Goal: Task Accomplishment & Management: Manage account settings

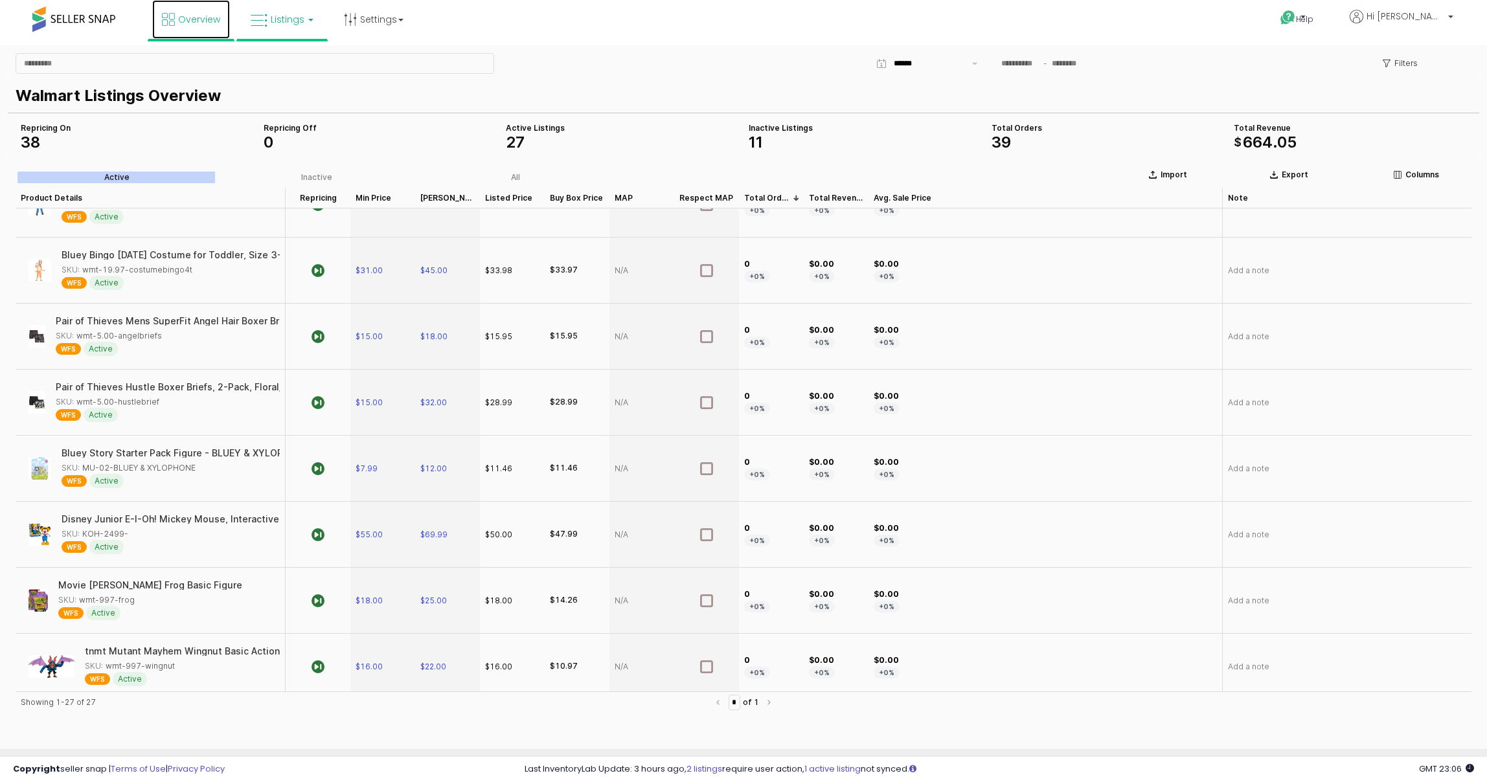
click at [184, 26] on link "Overview" at bounding box center [191, 19] width 78 height 39
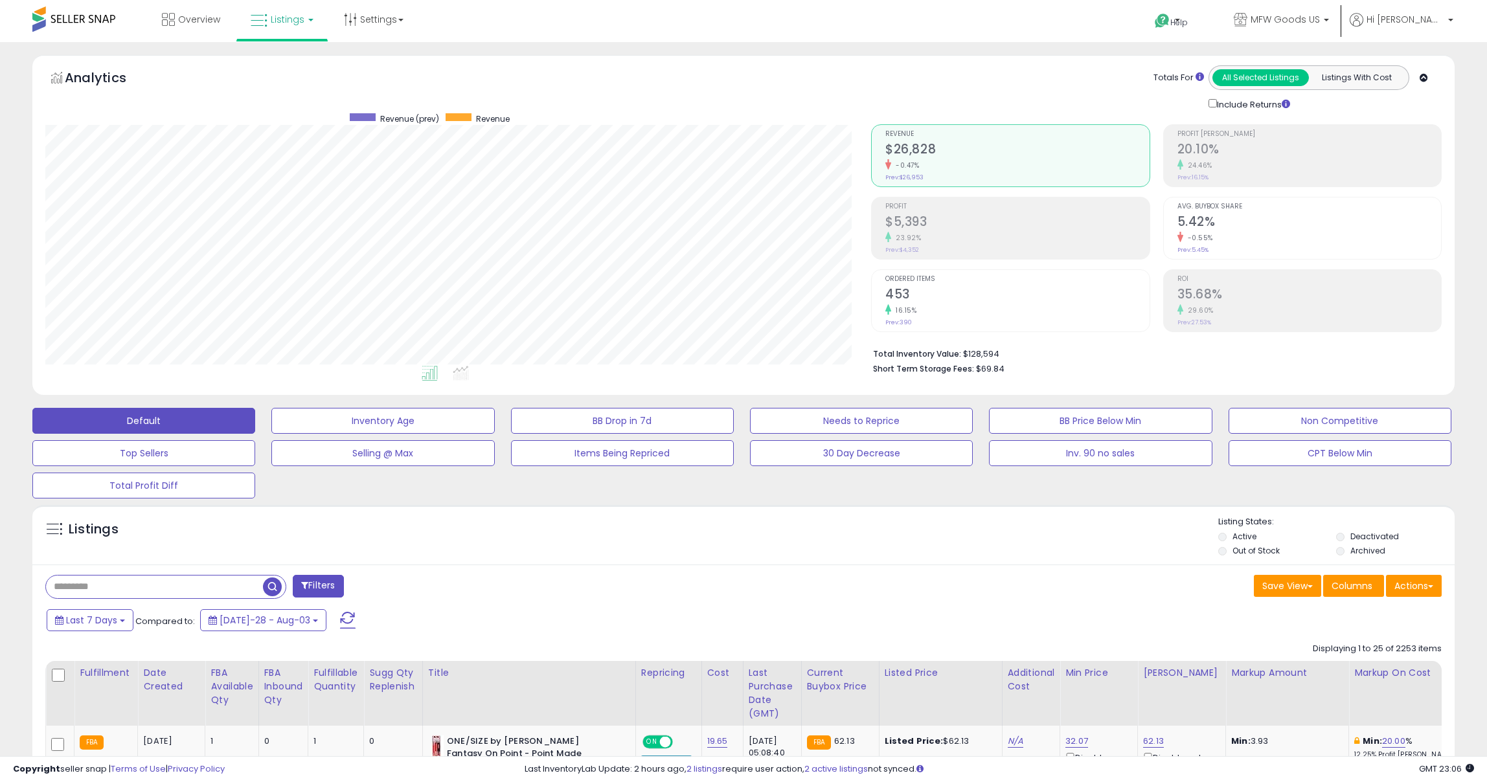
scroll to position [266, 826]
click at [178, 593] on input "text" at bounding box center [154, 587] width 217 height 23
paste input "**********"
type input "**********"
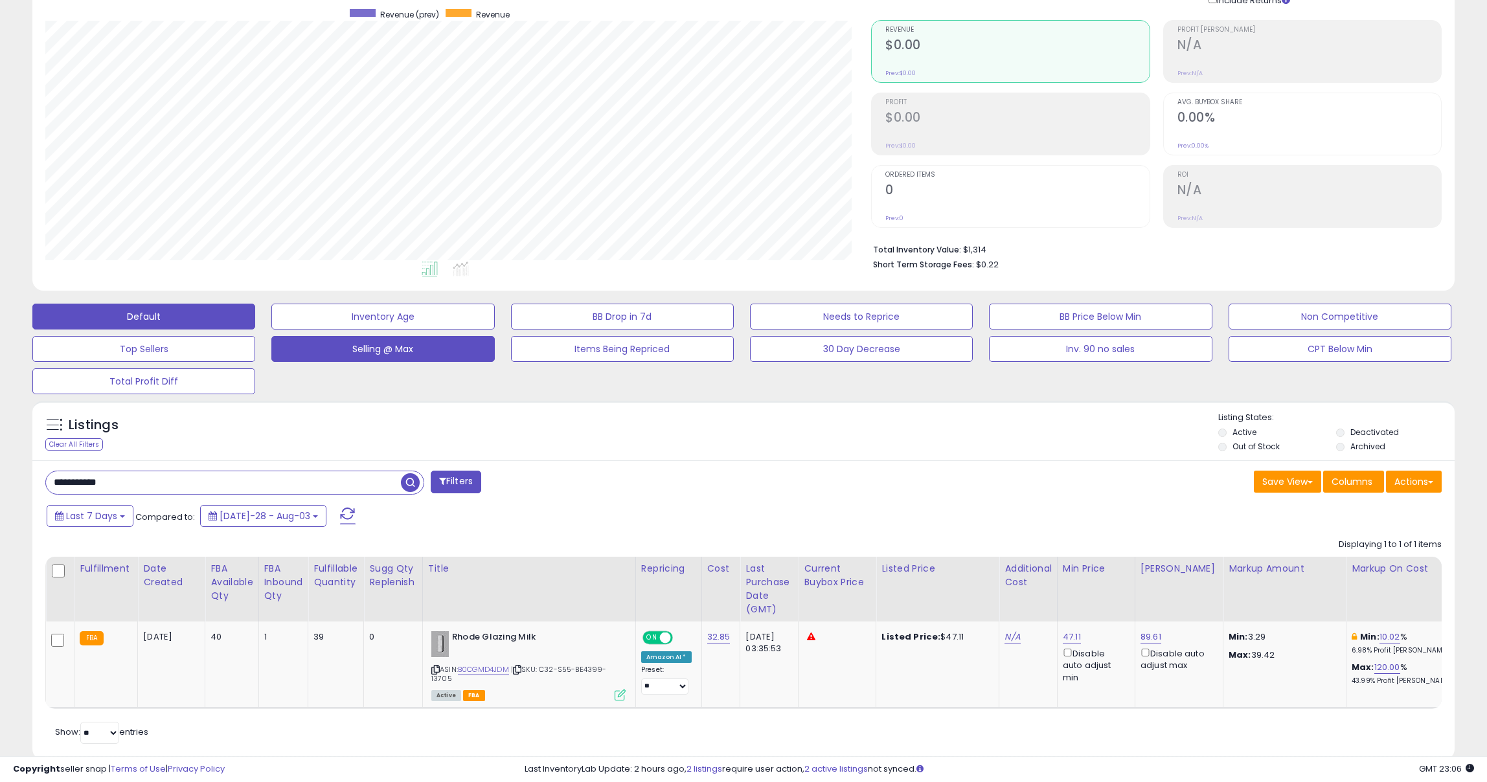
scroll to position [130, 0]
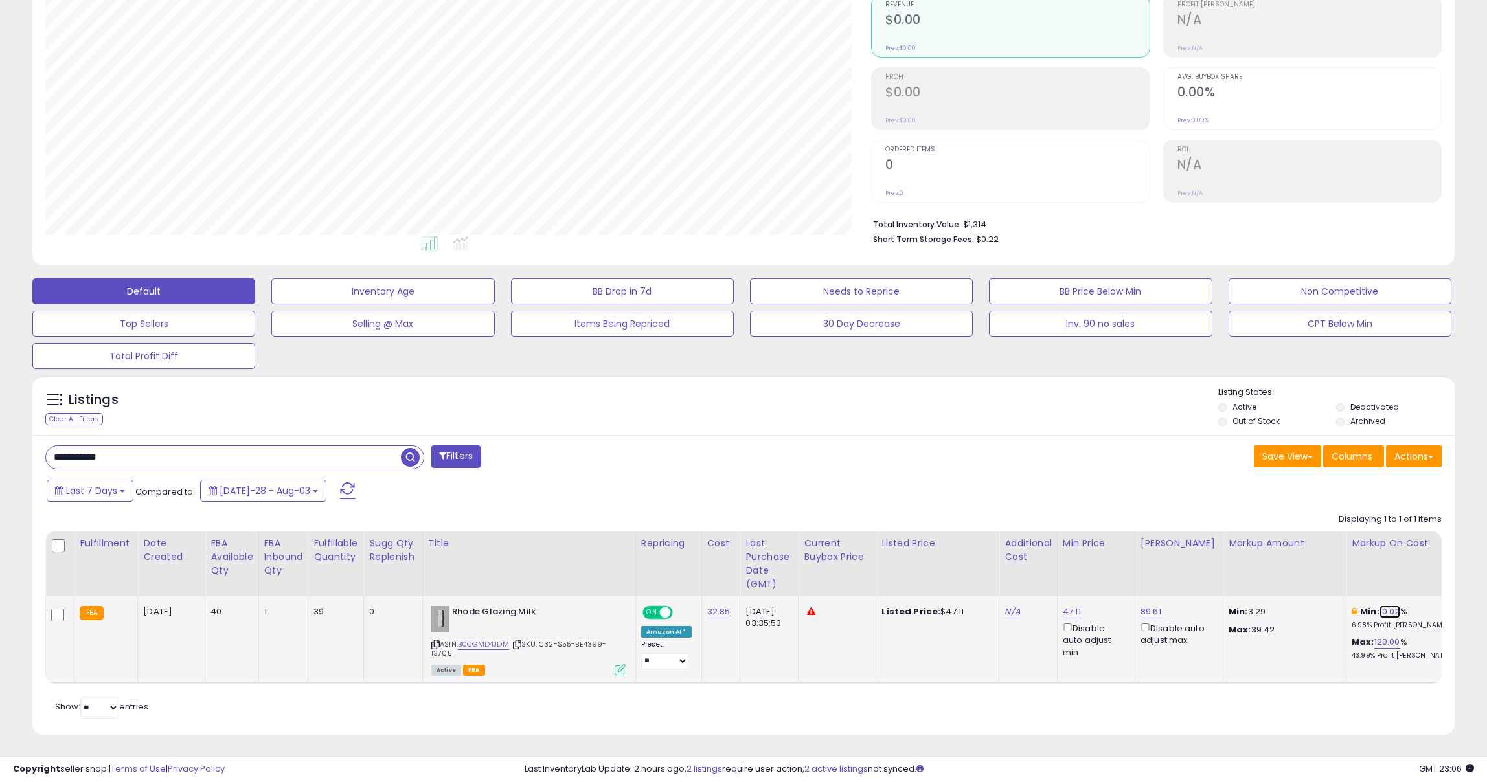
click at [1379, 608] on link "10.02" at bounding box center [1389, 612] width 21 height 13
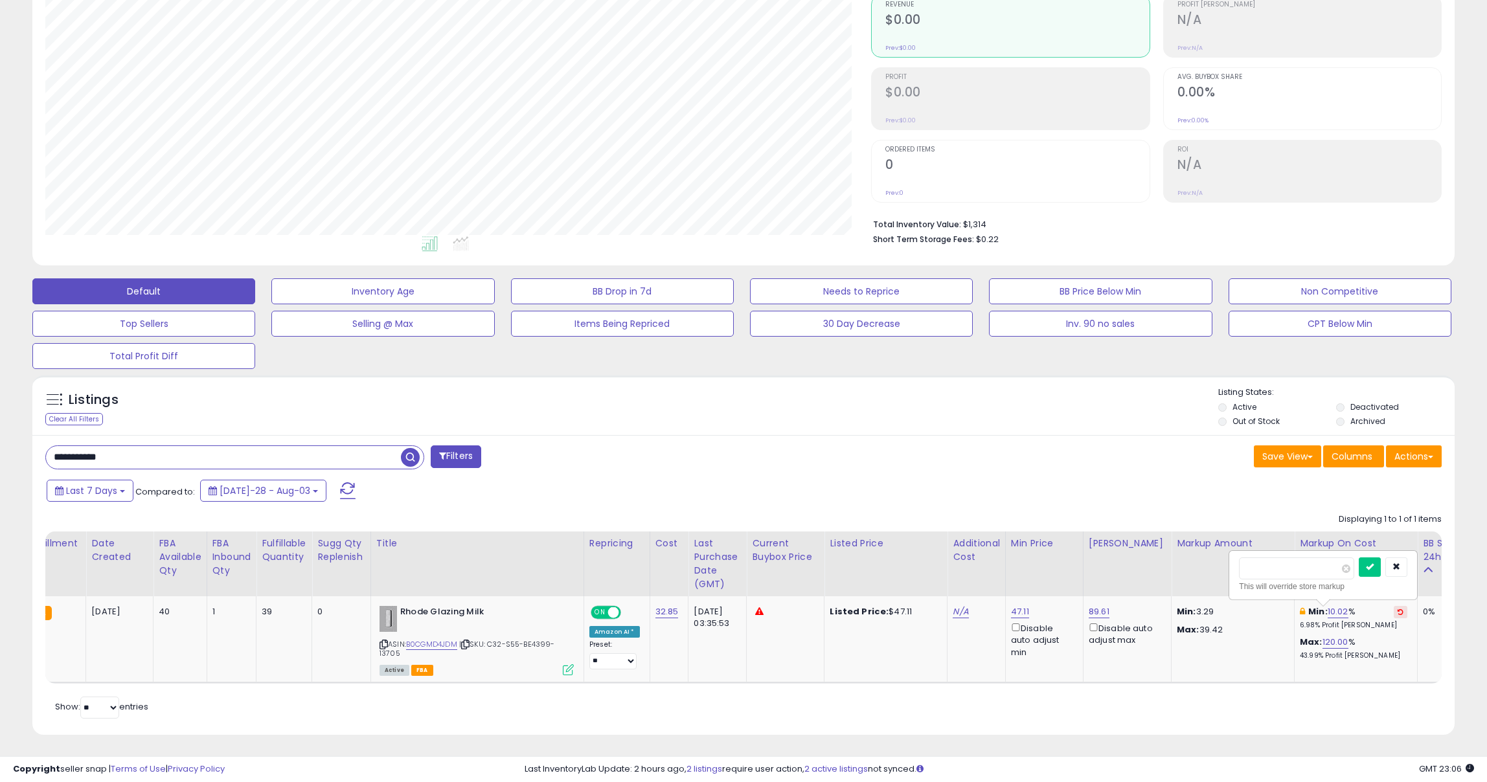
drag, startPoint x: 1302, startPoint y: 567, endPoint x: 1198, endPoint y: 567, distance: 103.6
click at [1198, 568] on table "Fulfillment Date Created FBA Available Qty Title 1" at bounding box center [1125, 608] width 2262 height 152
click at [422, 644] on link "B0CGMD4JDM" at bounding box center [431, 644] width 51 height 11
click at [1400, 563] on icon "button" at bounding box center [1396, 567] width 8 height 8
click at [382, 643] on icon at bounding box center [384, 644] width 8 height 7
